Goal: Task Accomplishment & Management: Manage account settings

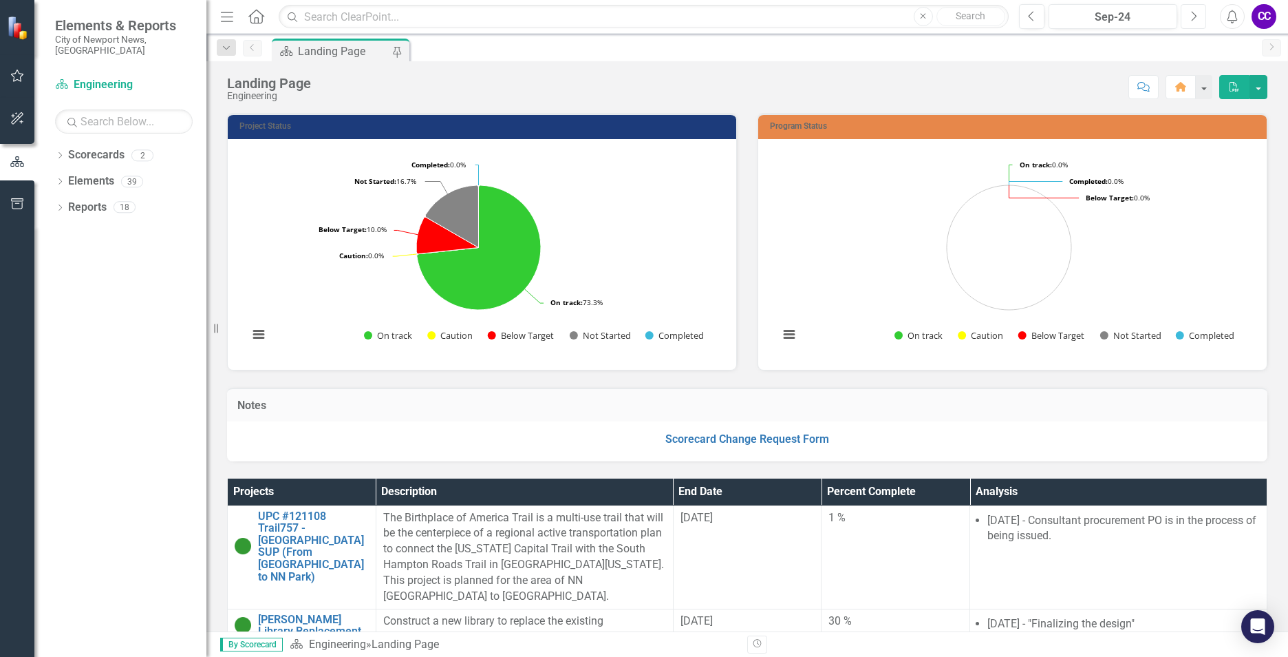
click at [1193, 20] on icon "Next" at bounding box center [1194, 16] width 8 height 12
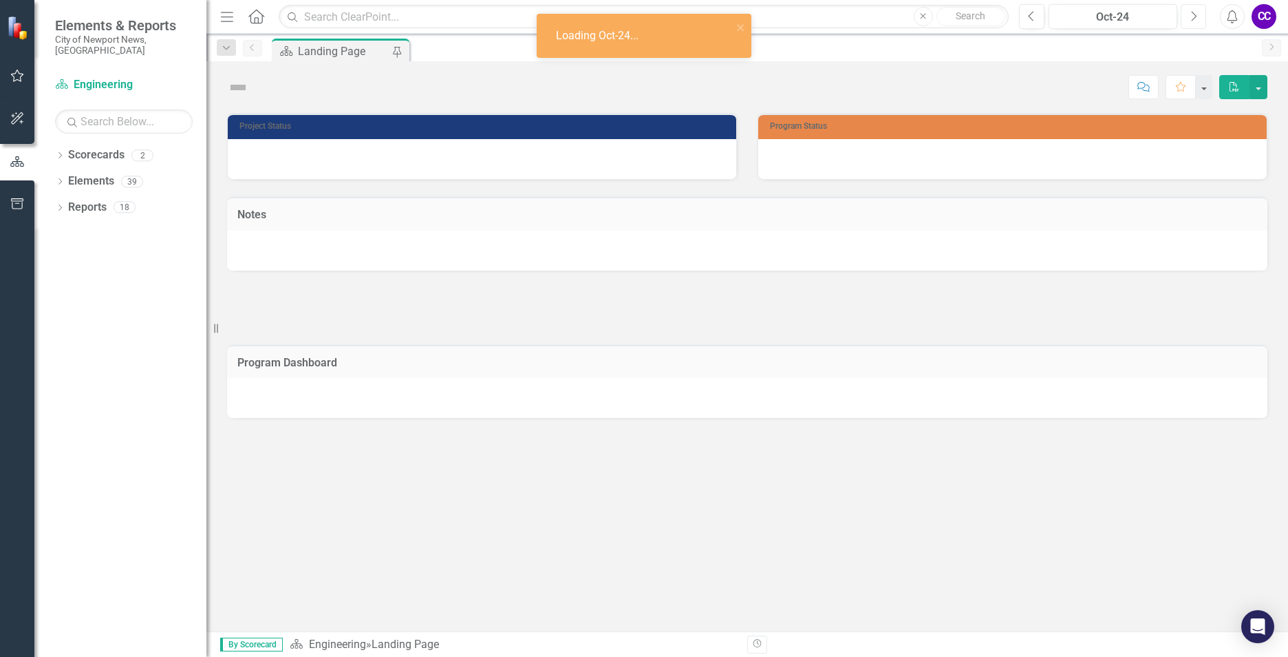
click at [1193, 20] on icon "Next" at bounding box center [1194, 16] width 8 height 12
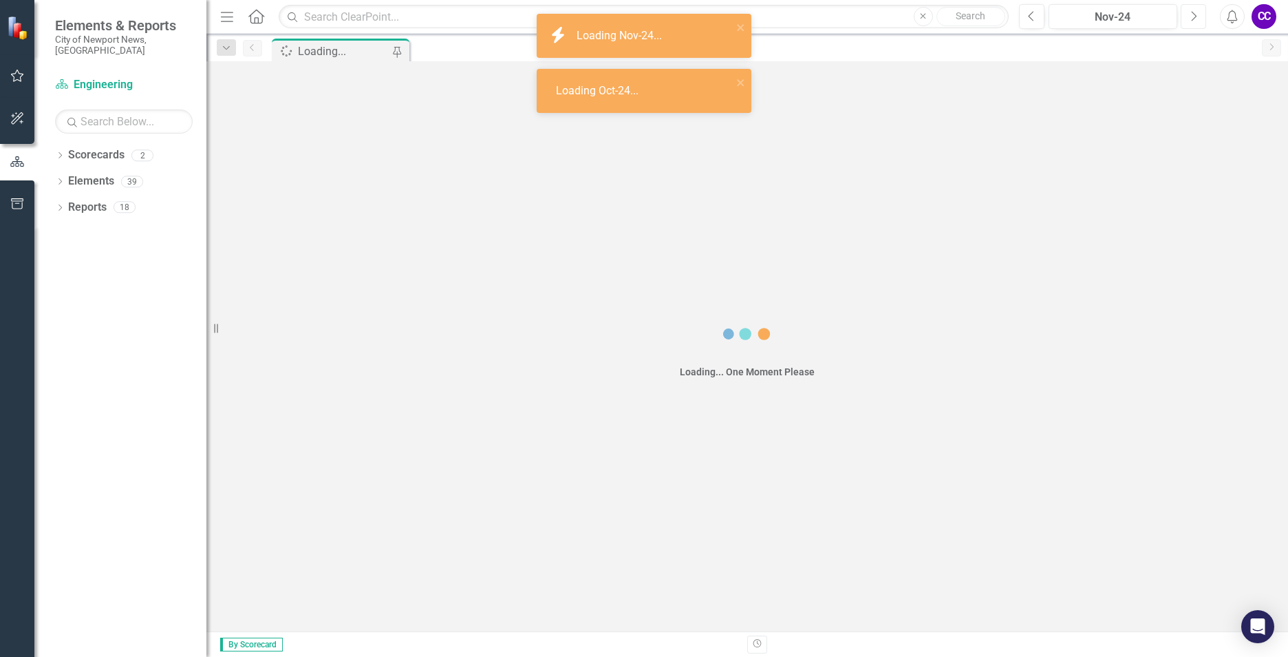
click at [1193, 20] on icon "Next" at bounding box center [1194, 16] width 8 height 12
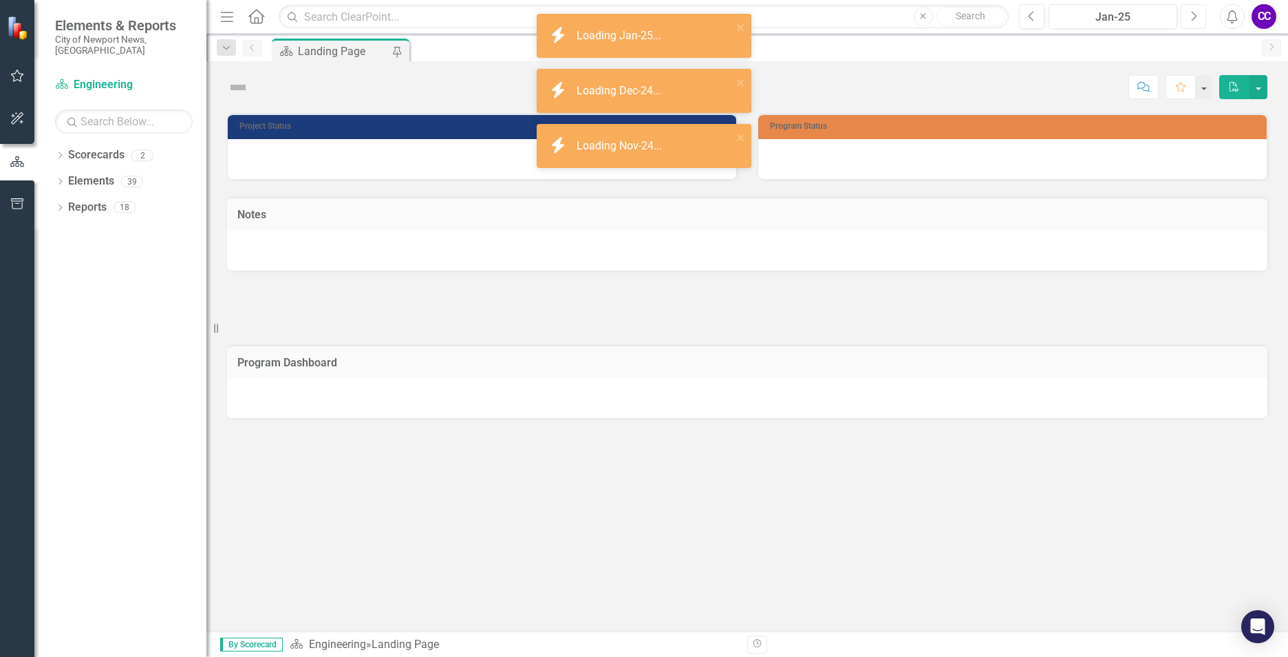
click at [1193, 20] on icon "button" at bounding box center [1195, 16] width 6 height 10
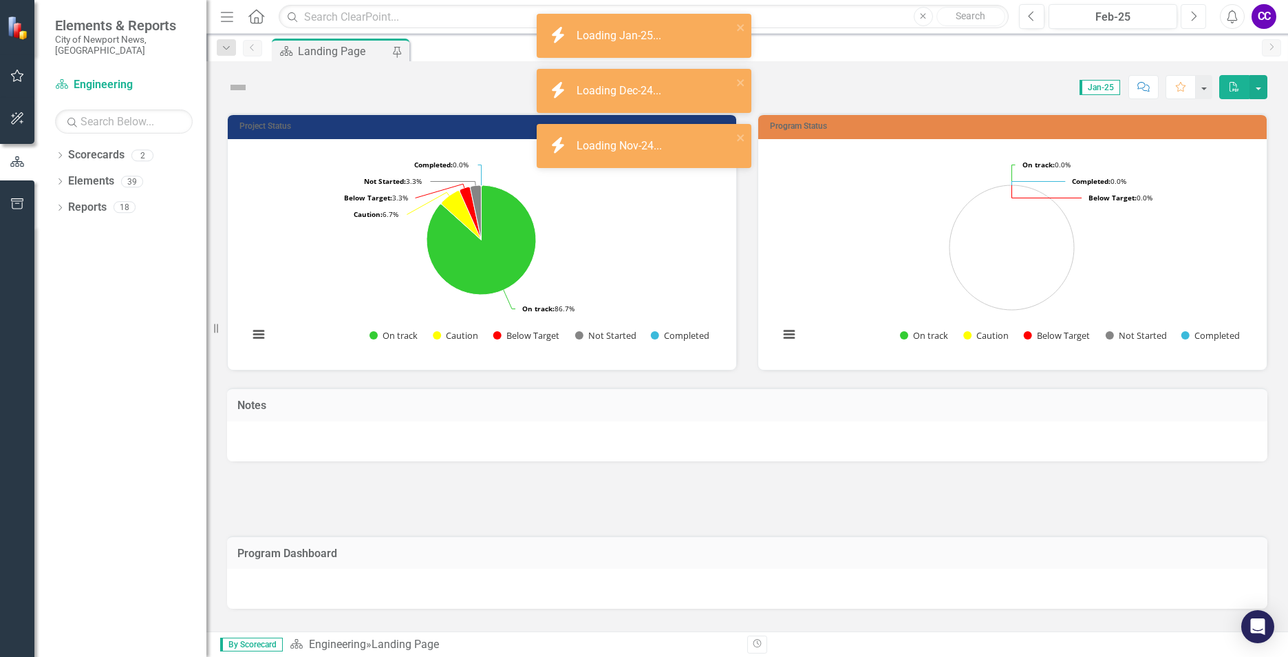
click at [1193, 21] on icon "Next" at bounding box center [1194, 16] width 8 height 12
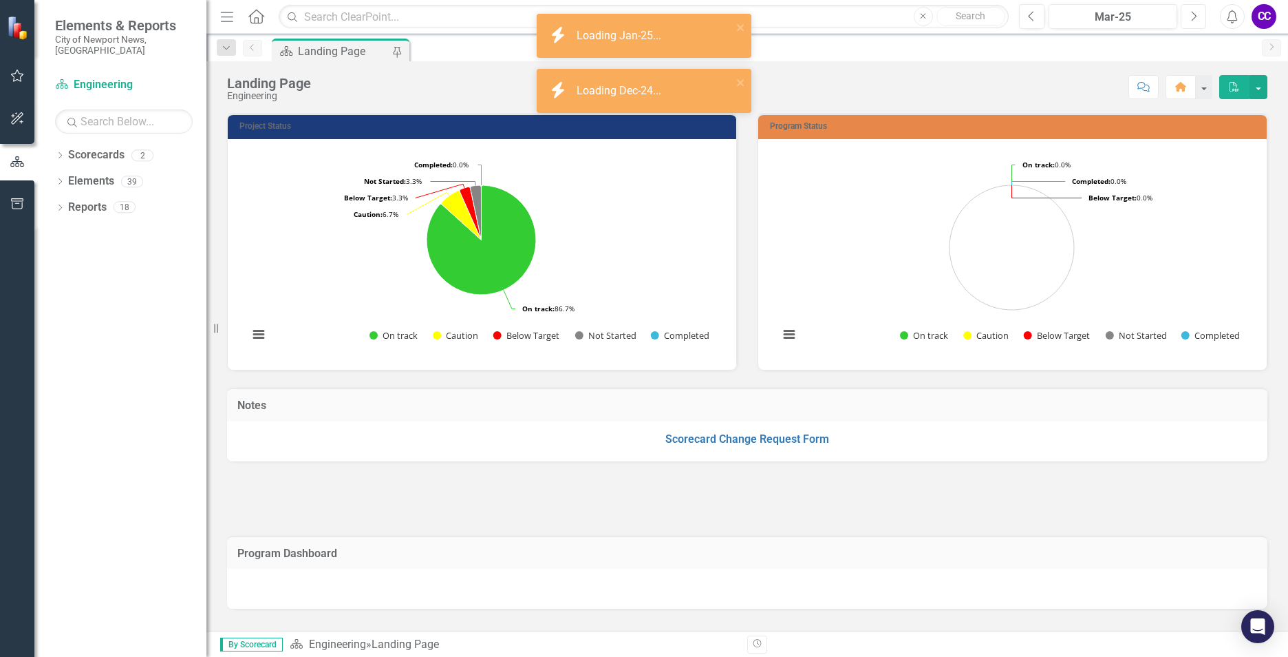
click at [1193, 21] on icon "Next" at bounding box center [1194, 16] width 8 height 12
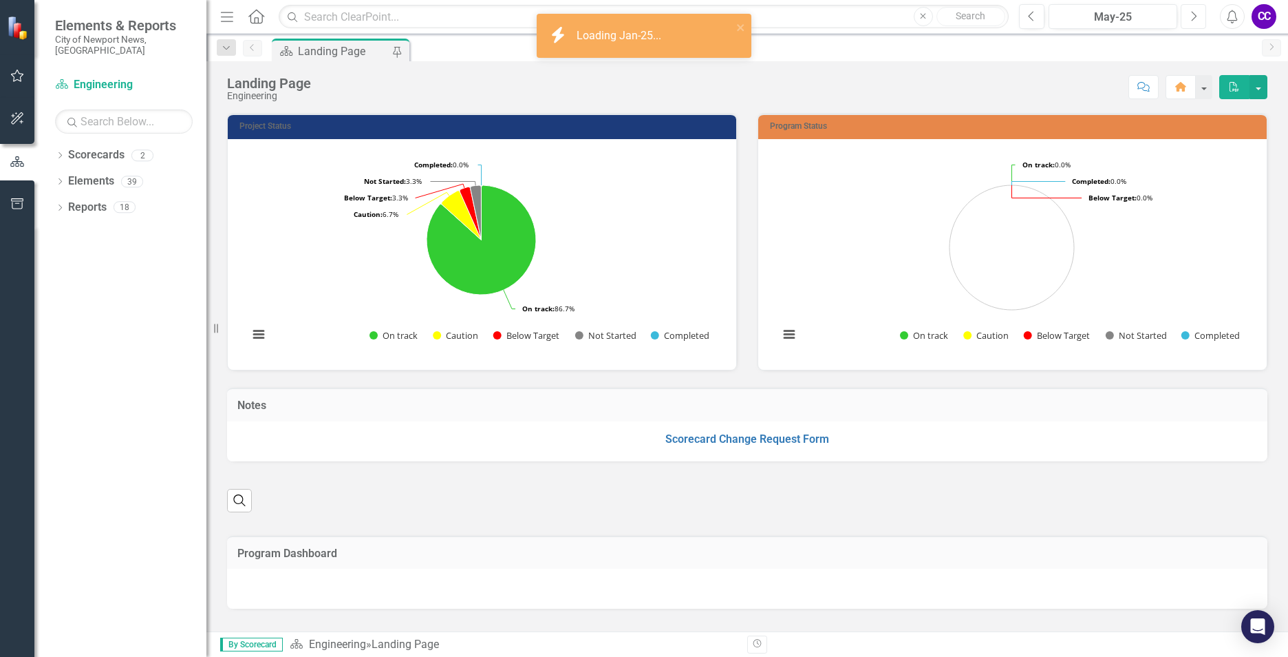
click at [1193, 21] on icon "Next" at bounding box center [1194, 16] width 8 height 12
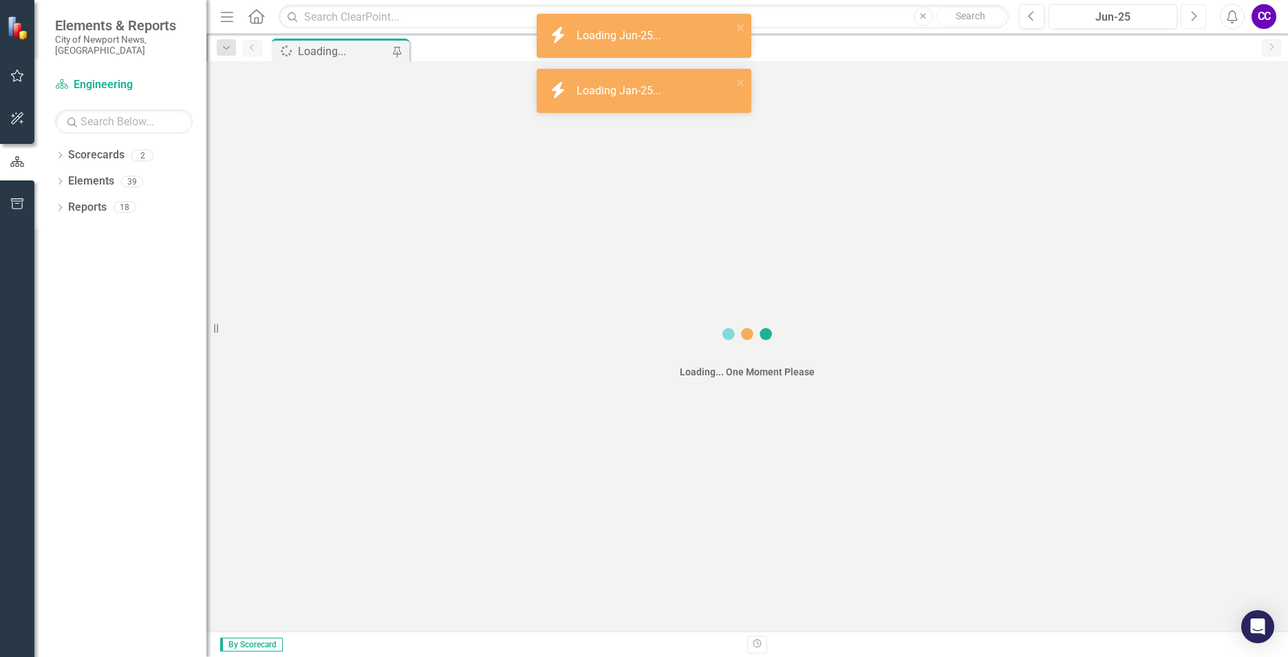
click at [1192, 21] on icon "Next" at bounding box center [1194, 16] width 8 height 12
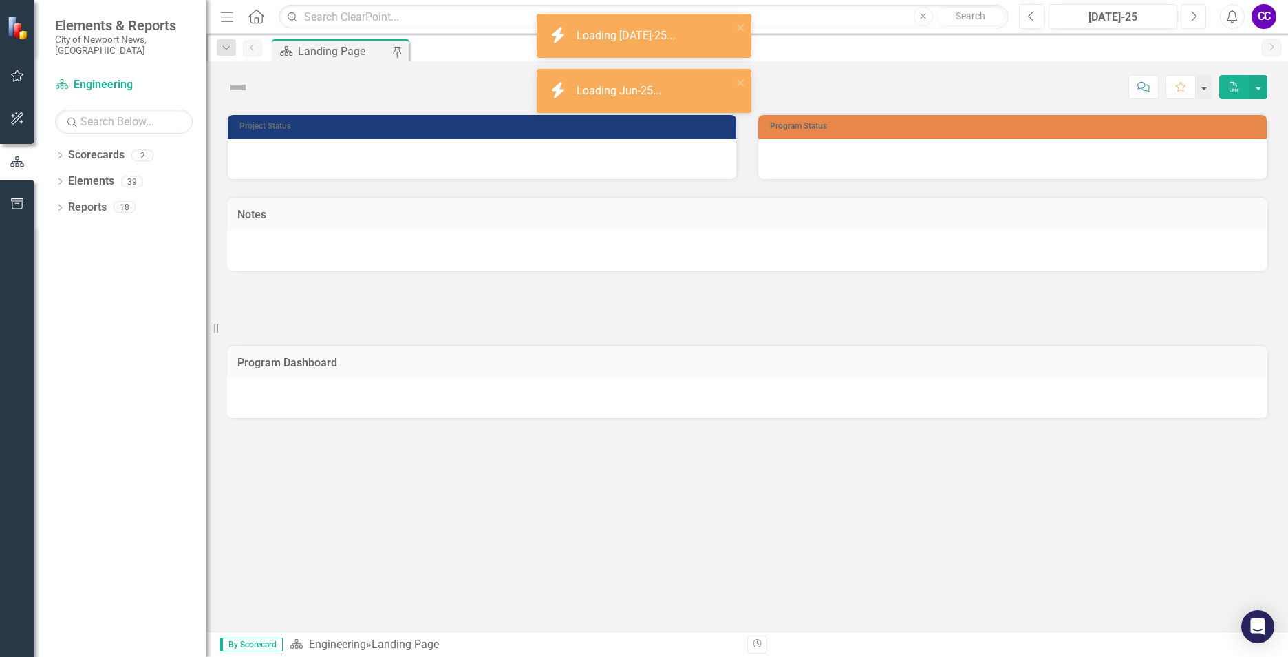
click at [1192, 21] on icon "Next" at bounding box center [1194, 16] width 8 height 12
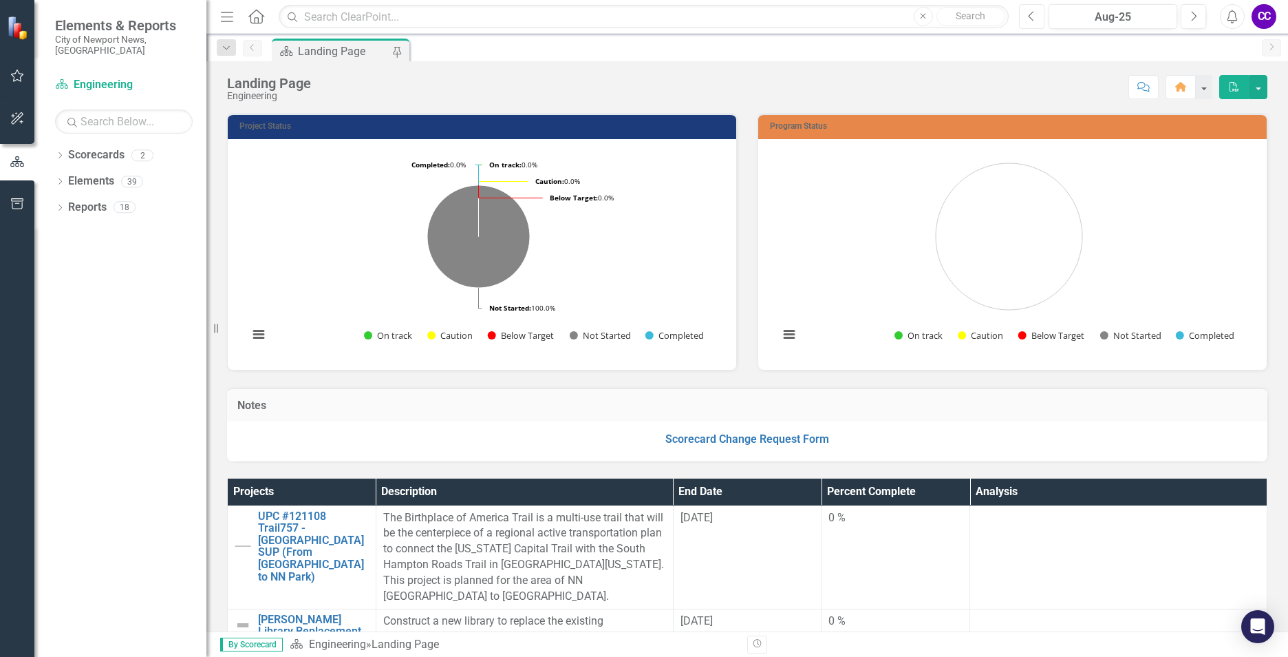
click at [1034, 17] on icon "Previous" at bounding box center [1032, 16] width 8 height 12
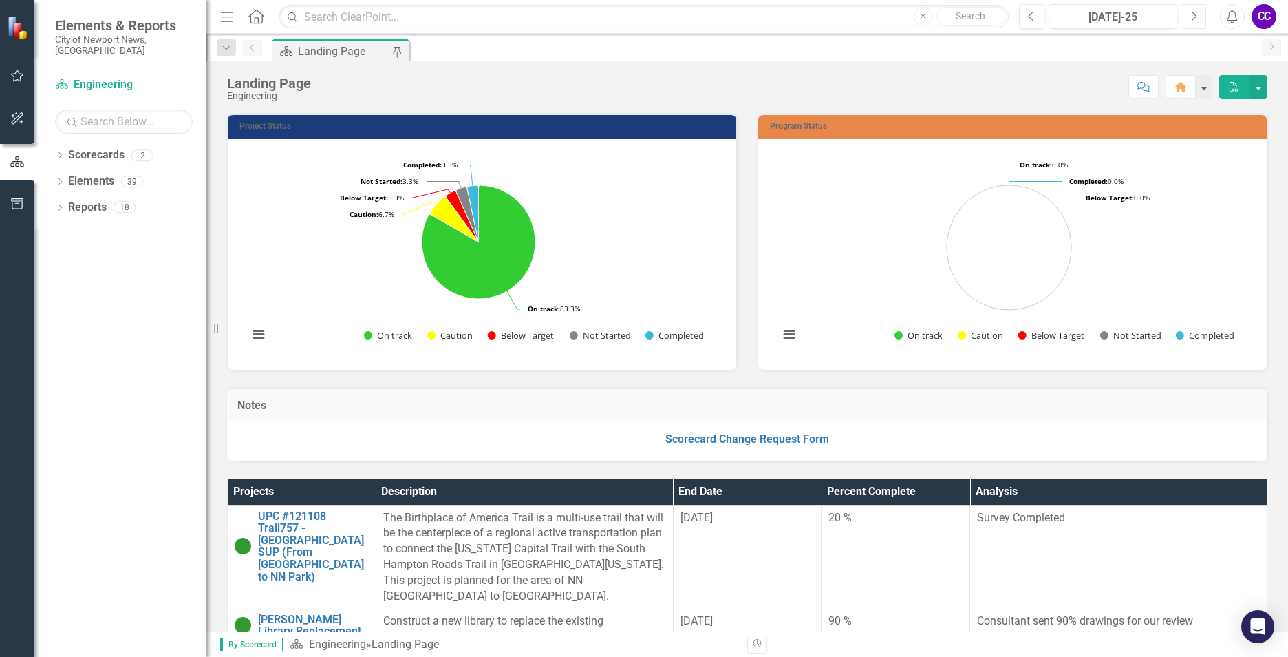
click at [1198, 20] on button "Next" at bounding box center [1193, 16] width 25 height 25
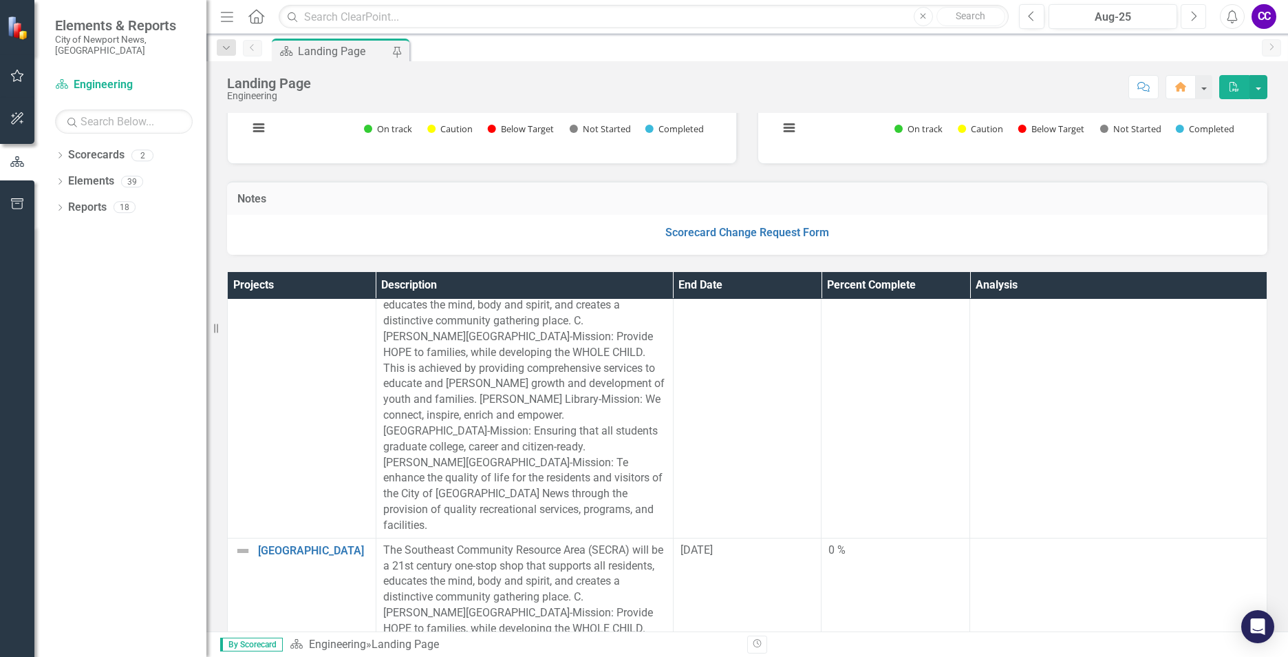
scroll to position [344, 0]
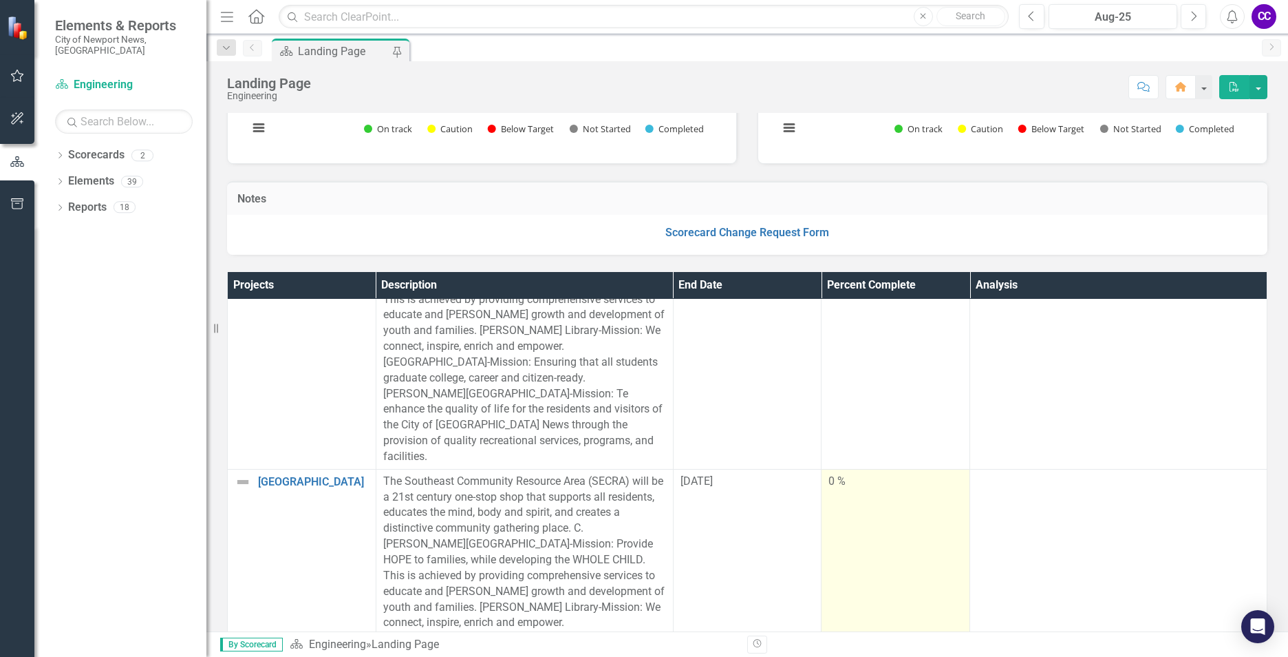
click at [922, 493] on td "0 %" at bounding box center [896, 607] width 149 height 276
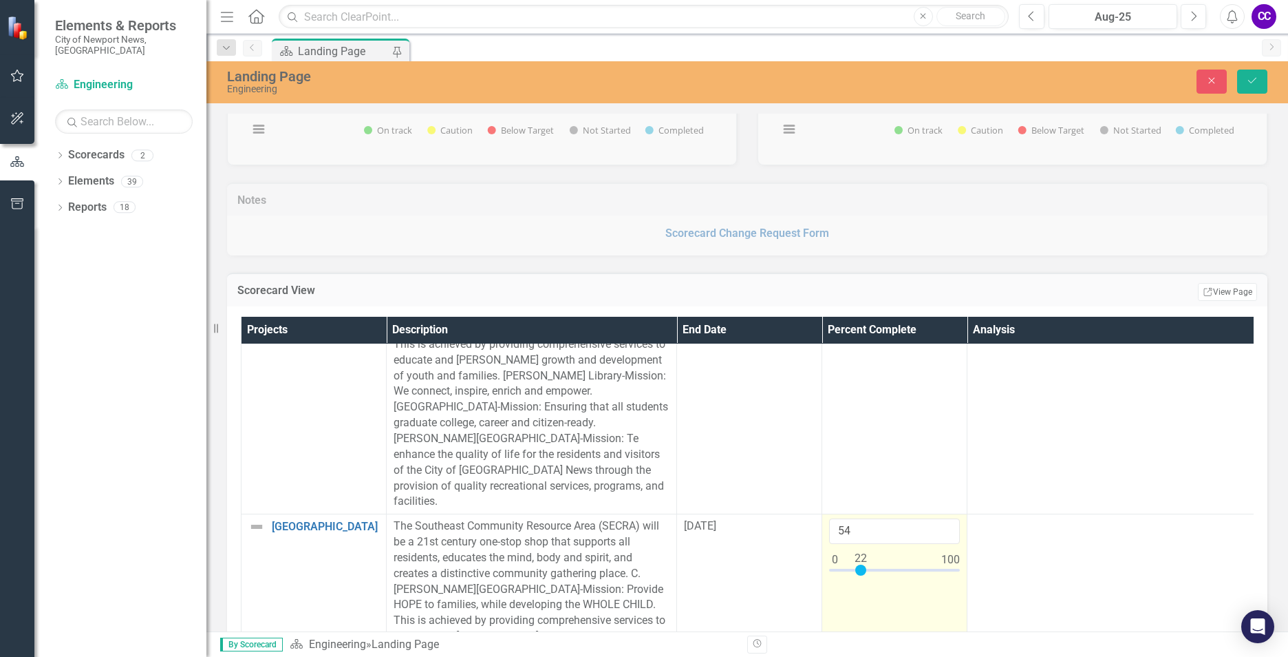
type input "100"
drag, startPoint x: 833, startPoint y: 521, endPoint x: 963, endPoint y: 511, distance: 130.5
click at [962, 514] on td "100" at bounding box center [894, 652] width 145 height 276
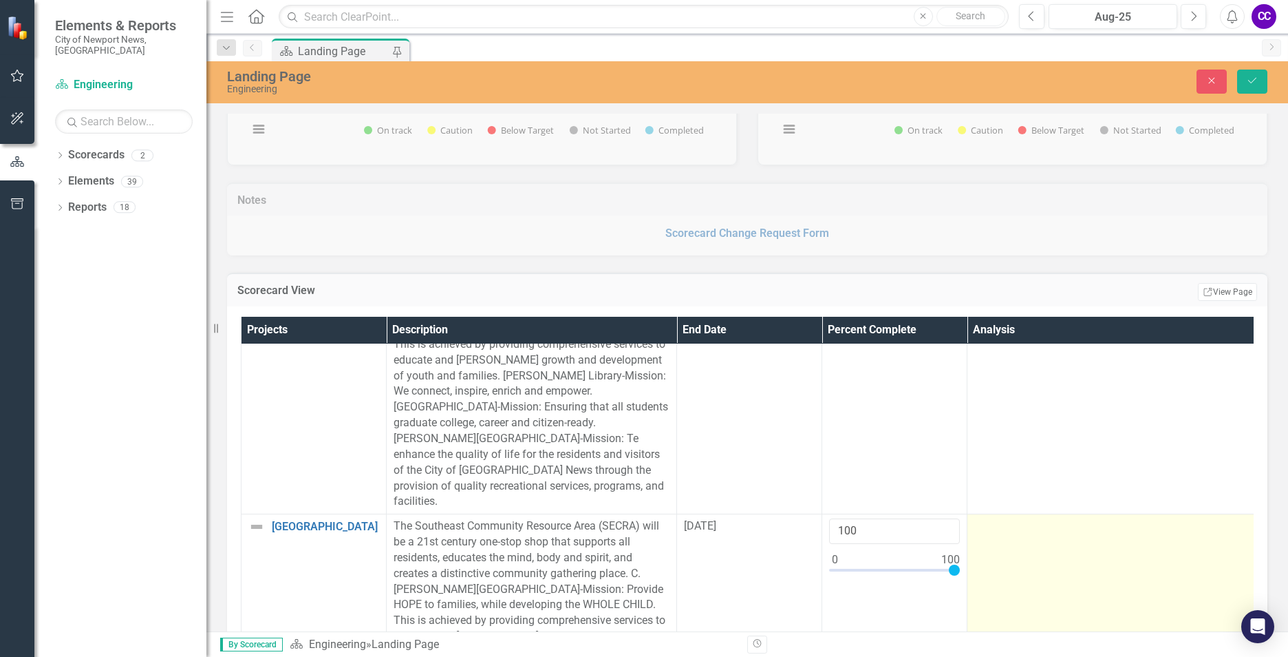
drag, startPoint x: 1009, startPoint y: 553, endPoint x: 1017, endPoint y: 599, distance: 46.8
click at [1017, 599] on td at bounding box center [1113, 652] width 290 height 276
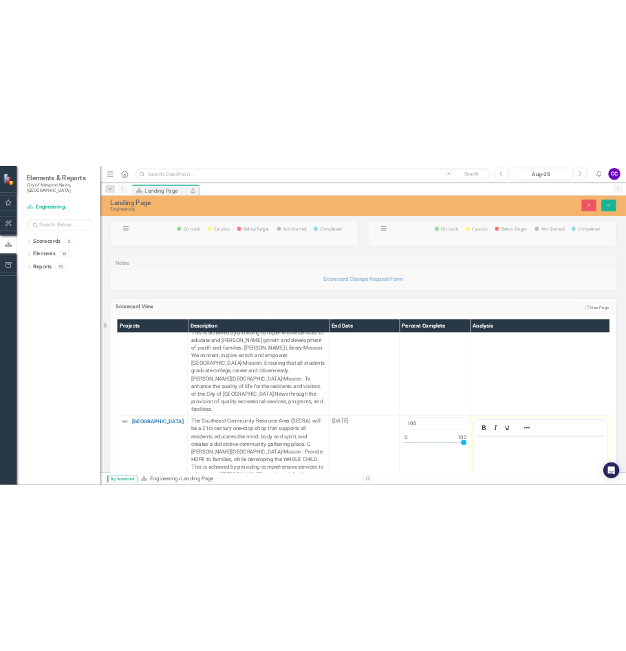
scroll to position [0, 0]
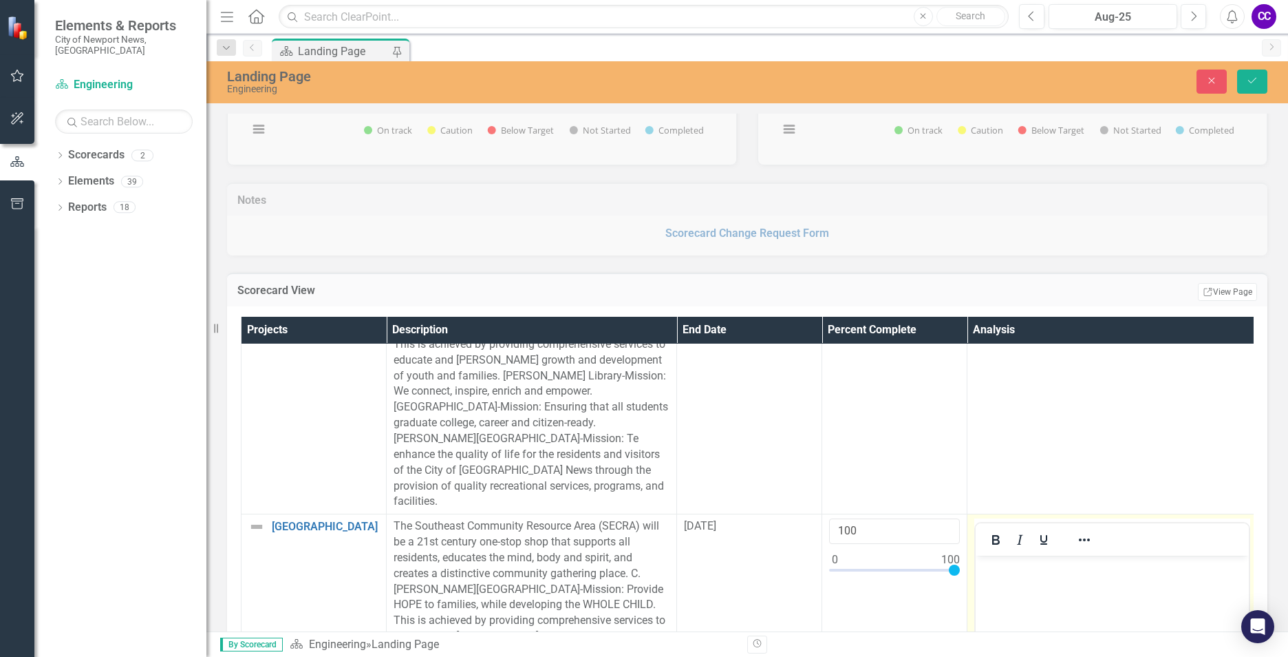
click at [1021, 585] on body "Rich Text Area. Press ALT-0 for help." at bounding box center [1112, 658] width 273 height 206
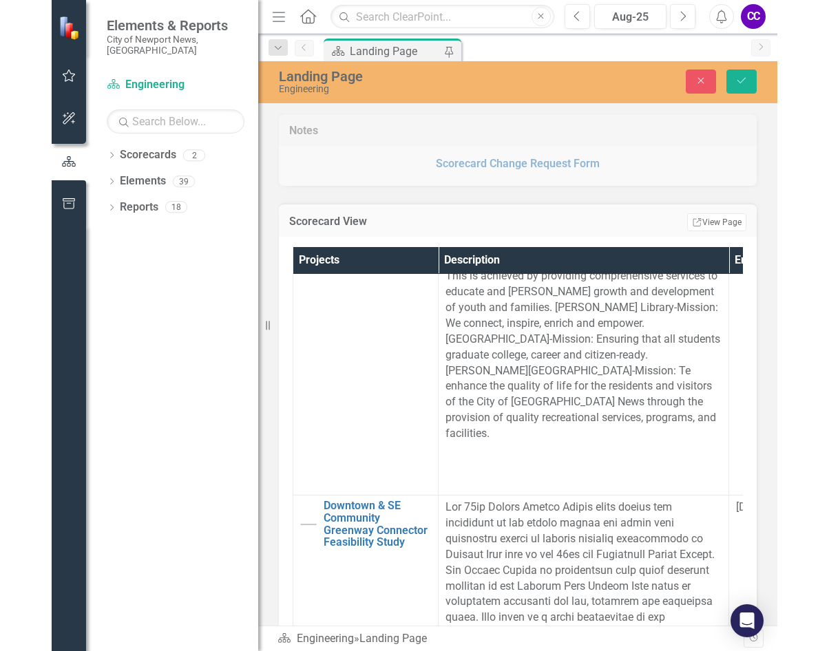
scroll to position [619, 0]
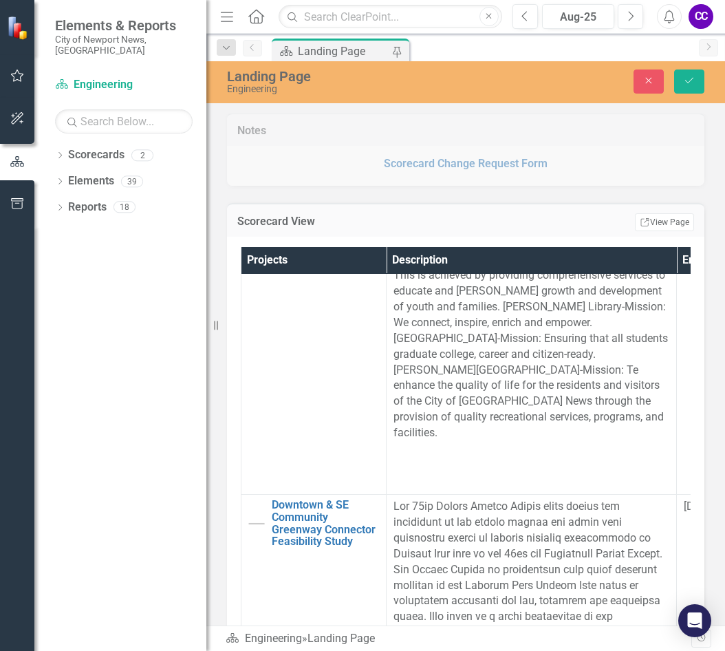
drag, startPoint x: 213, startPoint y: 326, endPoint x: 143, endPoint y: 326, distance: 70.2
click at [143, 326] on div "Elements & Reports City of Newport News, [GEOGRAPHIC_DATA] Scorecard Engineerin…" at bounding box center [103, 325] width 206 height 651
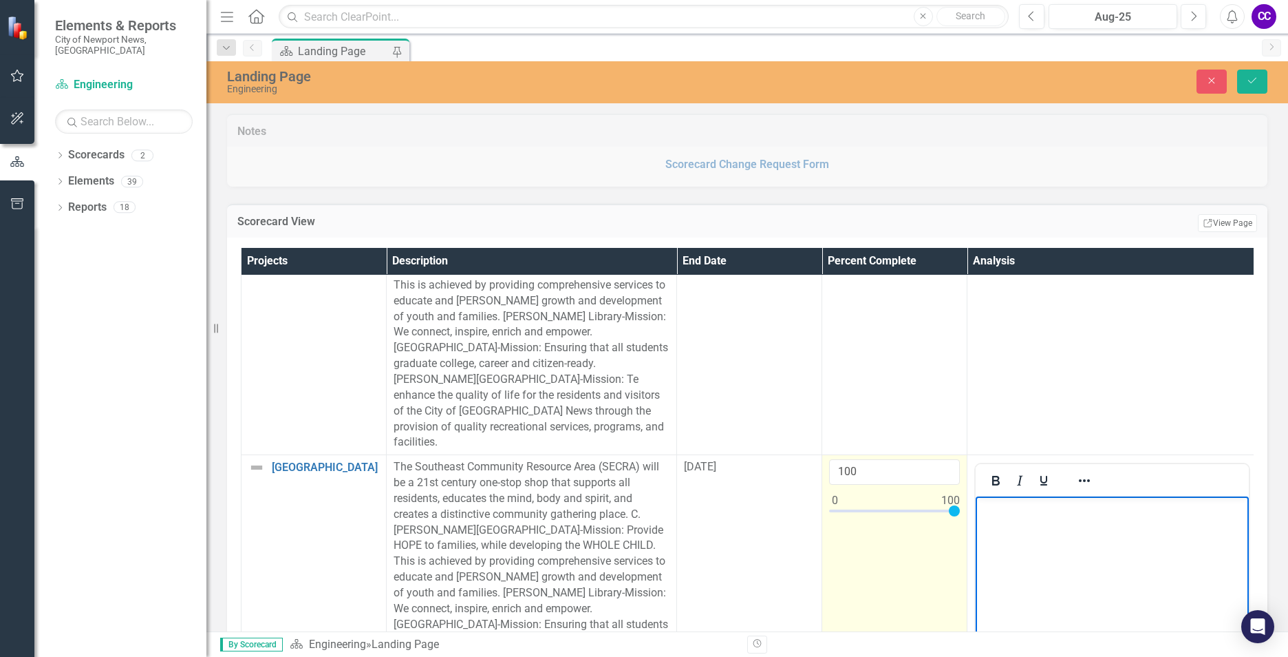
scroll to position [344, 0]
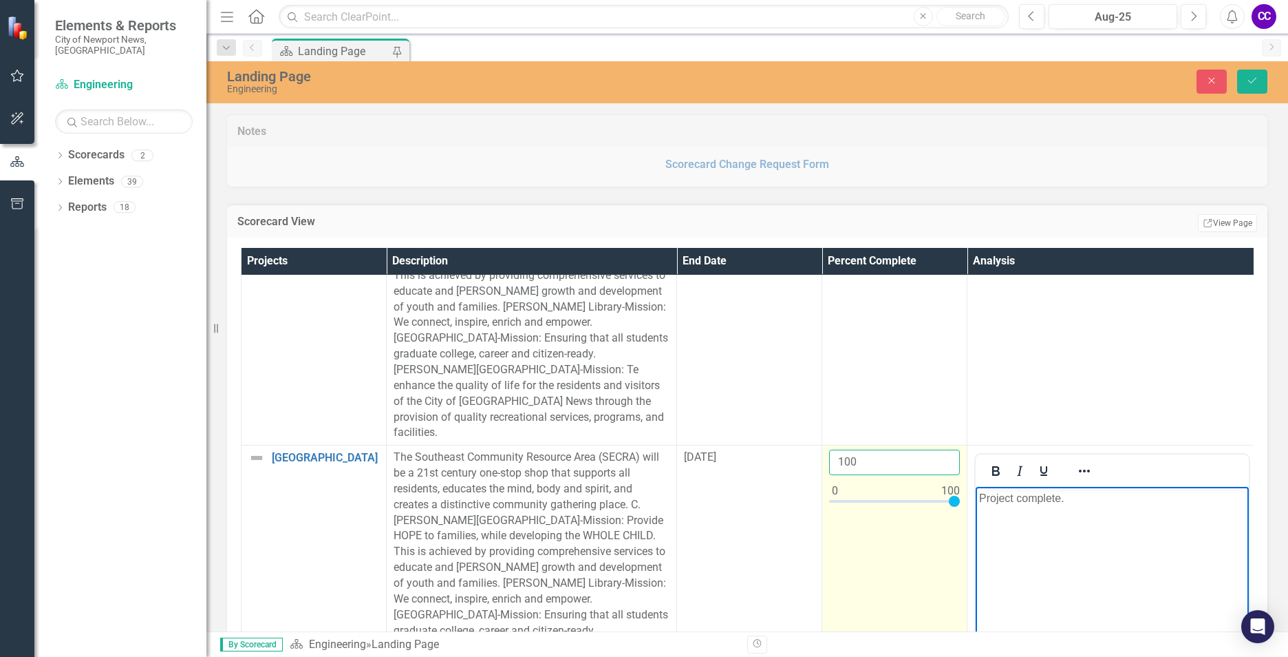
click at [884, 449] on input "100" at bounding box center [894, 461] width 131 height 25
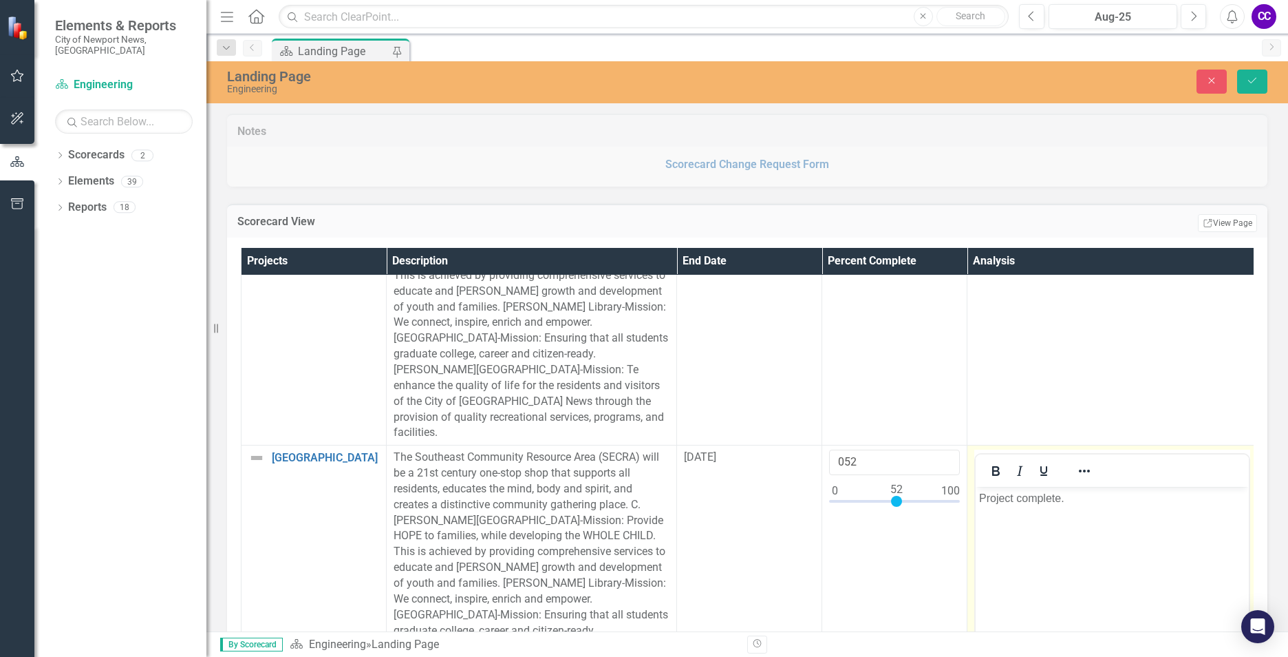
click at [1032, 529] on body "Project complete." at bounding box center [1112, 590] width 273 height 206
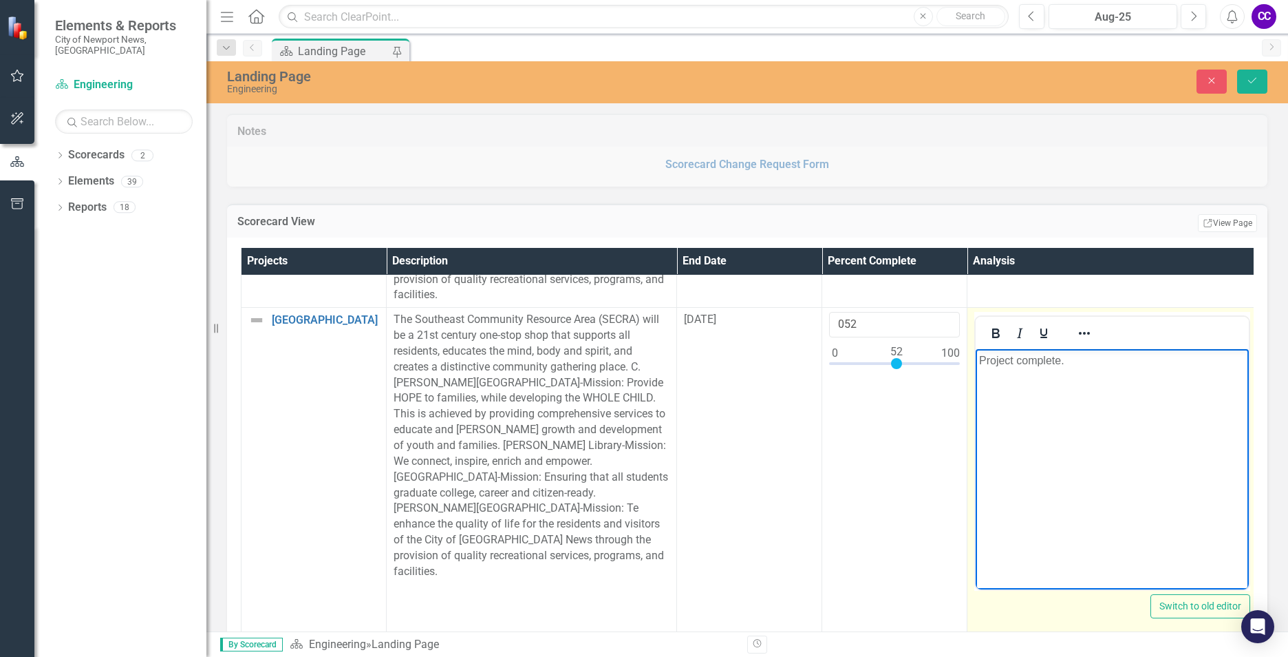
scroll to position [413, 0]
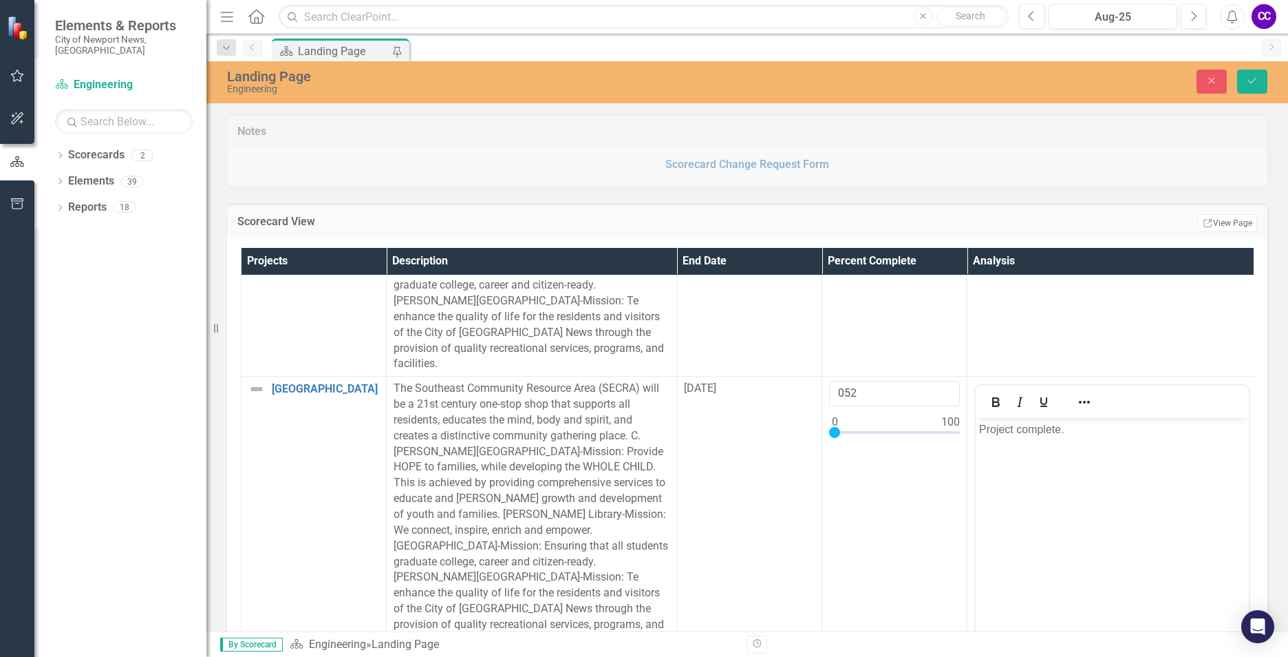
drag, startPoint x: 894, startPoint y: 385, endPoint x: 769, endPoint y: 392, distance: 125.4
click at [769, 392] on tr "SECRA- Recreation Center Link Open Element The Southeast Community Resource Are…" at bounding box center [750, 539] width 1016 height 326
type input "0"
drag, startPoint x: 1101, startPoint y: 427, endPoint x: 884, endPoint y: 436, distance: 217.0
click at [976, 436] on html "Project complete." at bounding box center [1112, 521] width 273 height 206
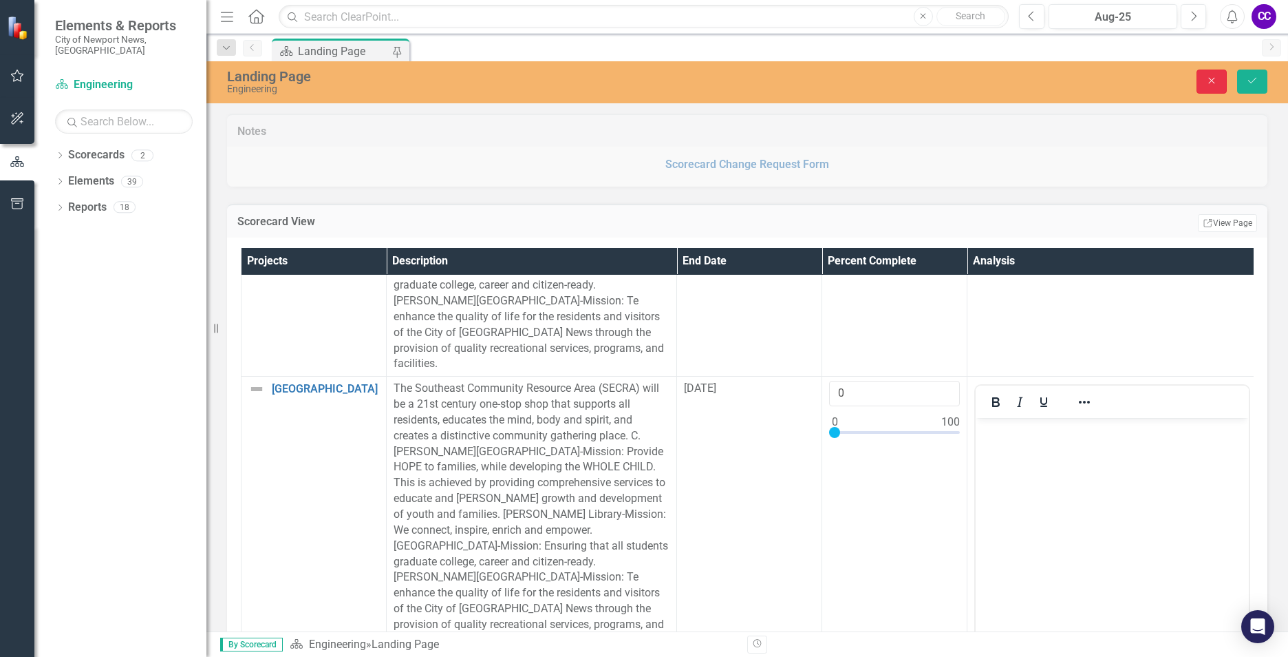
click at [1209, 74] on button "Close" at bounding box center [1212, 82] width 30 height 24
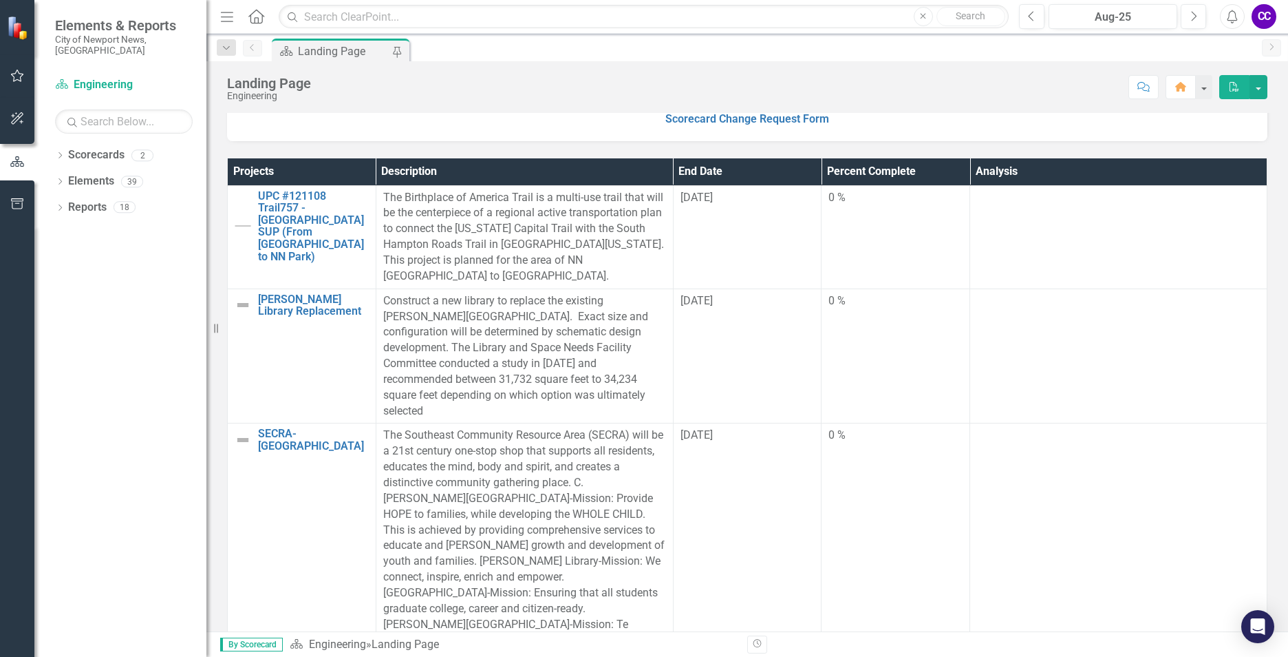
scroll to position [344, 0]
